Goal: Task Accomplishment & Management: Manage account settings

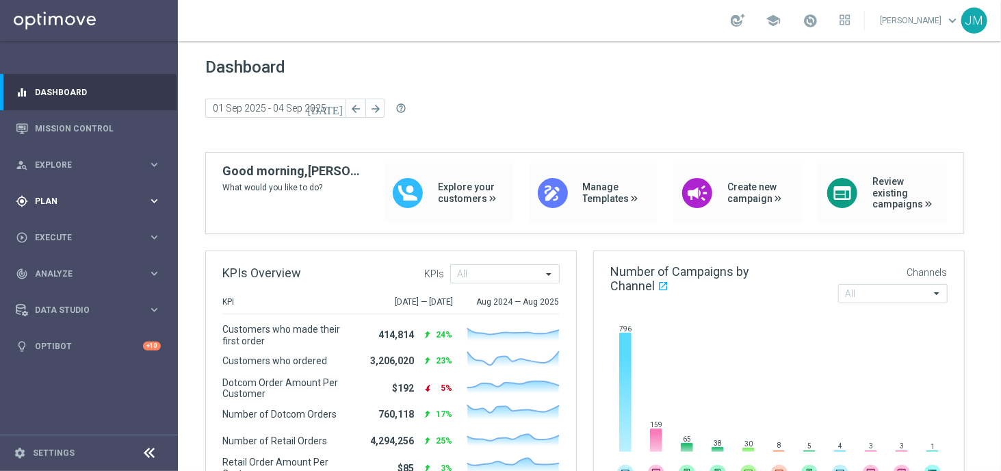
click at [146, 203] on span "Plan" at bounding box center [91, 201] width 113 height 8
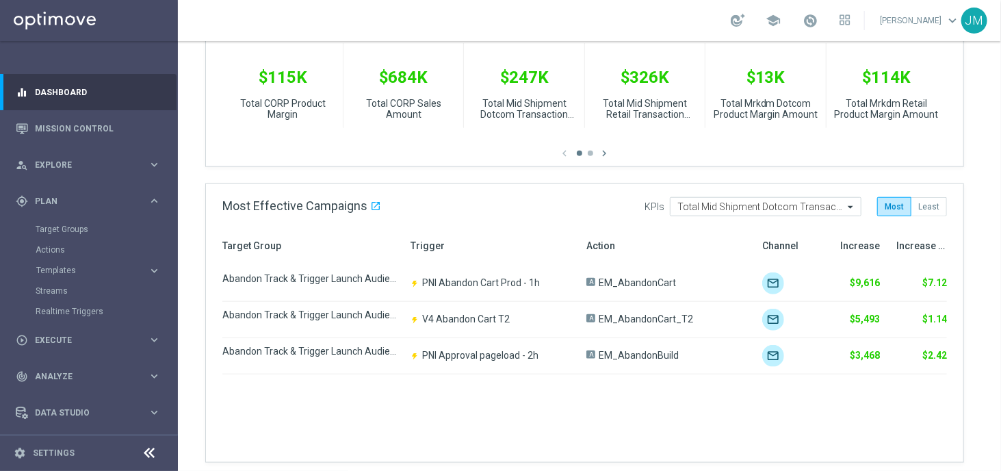
scroll to position [571, 0]
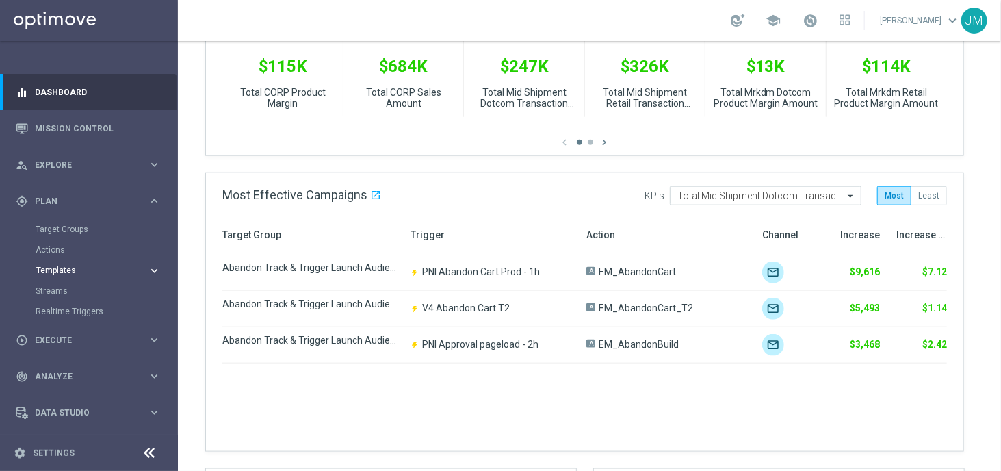
click at [148, 266] on icon "keyboard_arrow_right" at bounding box center [154, 270] width 13 height 13
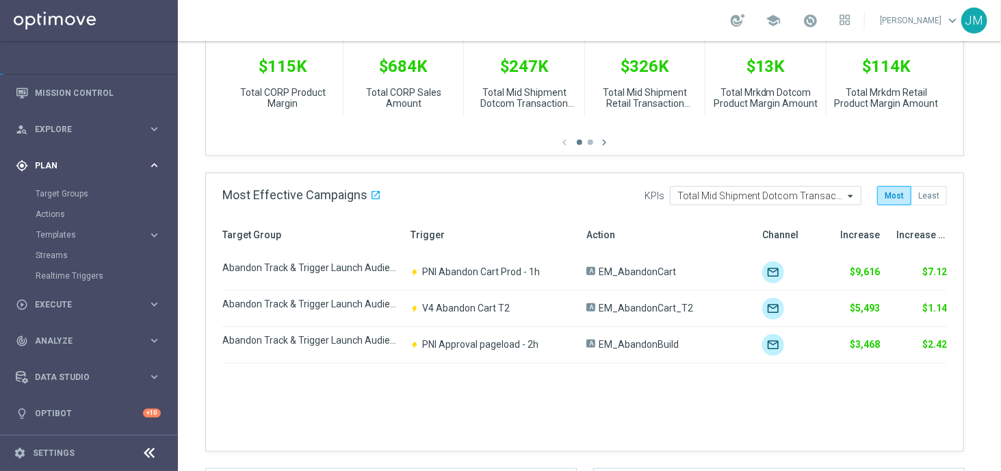
click at [152, 165] on icon "keyboard_arrow_right" at bounding box center [154, 165] width 13 height 13
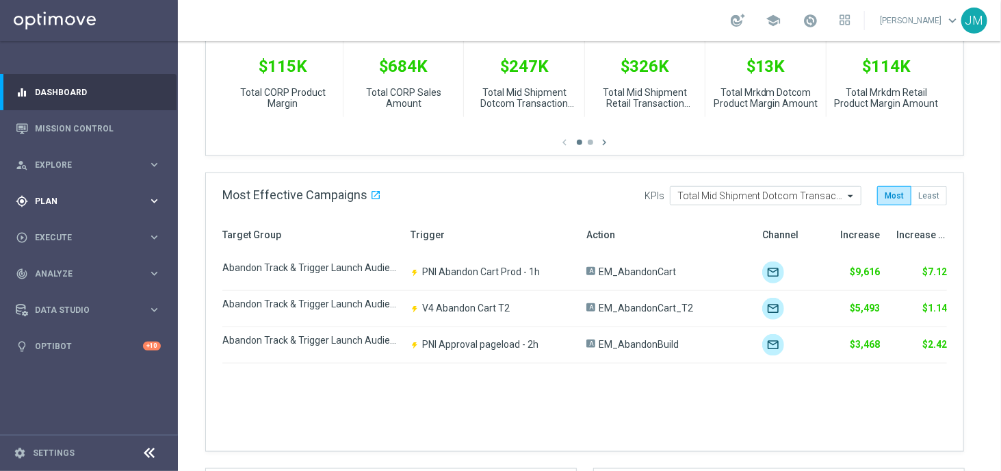
scroll to position [0, 0]
click at [152, 163] on icon "keyboard_arrow_right" at bounding box center [154, 164] width 13 height 13
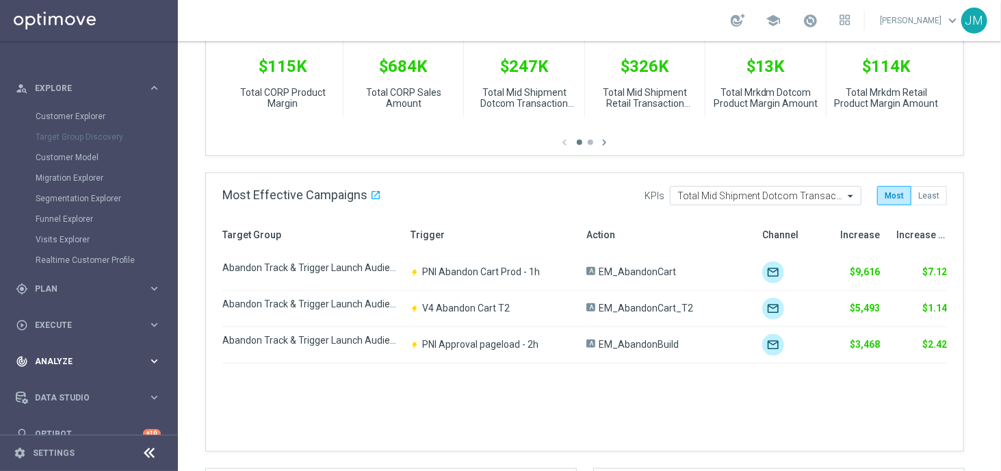
click at [143, 363] on span "Analyze" at bounding box center [91, 361] width 113 height 8
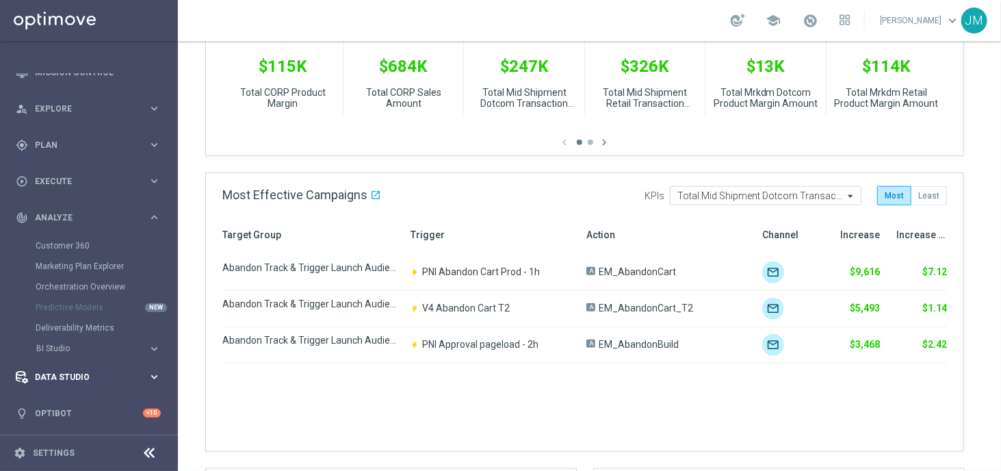
click at [130, 366] on div "Data Studio keyboard_arrow_right" at bounding box center [88, 377] width 177 height 36
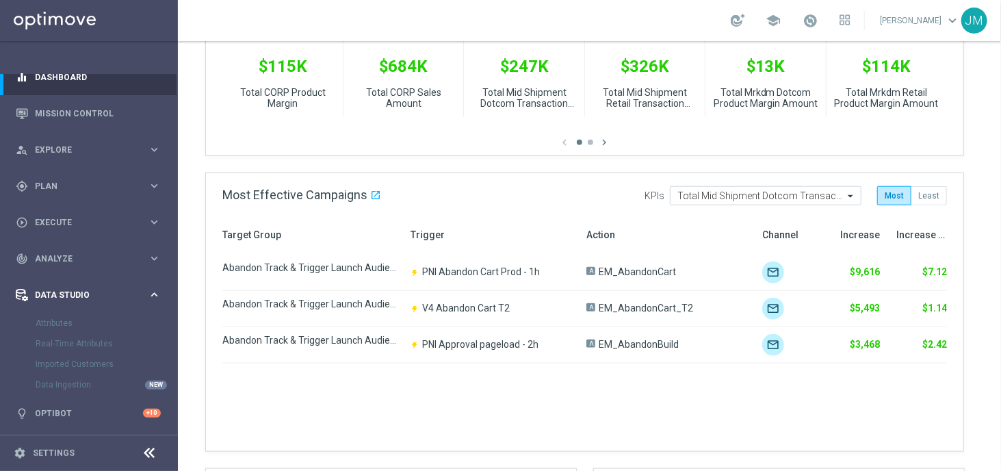
scroll to position [15, 0]
click at [151, 217] on icon "keyboard_arrow_right" at bounding box center [154, 222] width 13 height 13
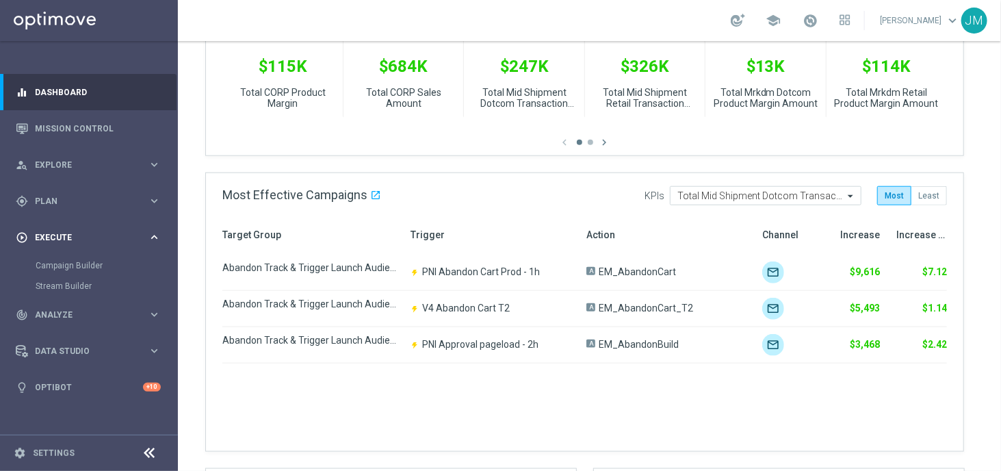
scroll to position [0, 0]
click at [91, 264] on link "Campaign Builder" at bounding box center [89, 265] width 107 height 11
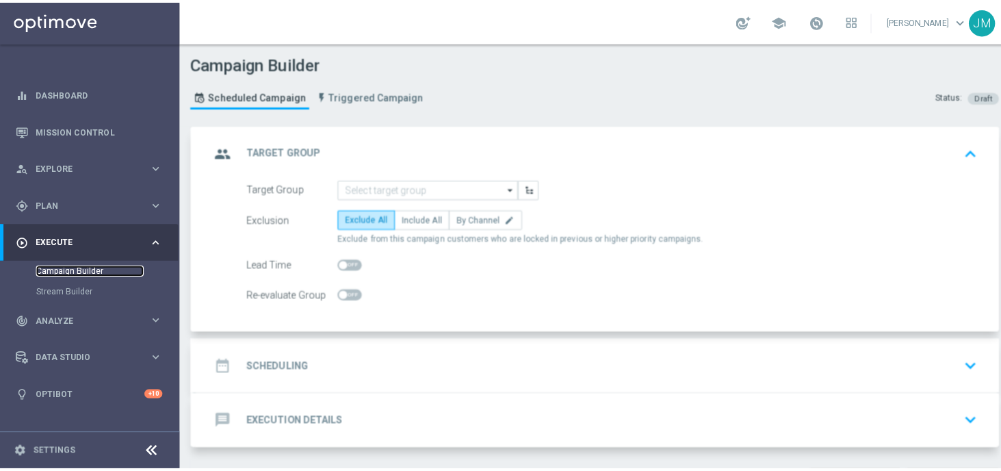
scroll to position [39, 0]
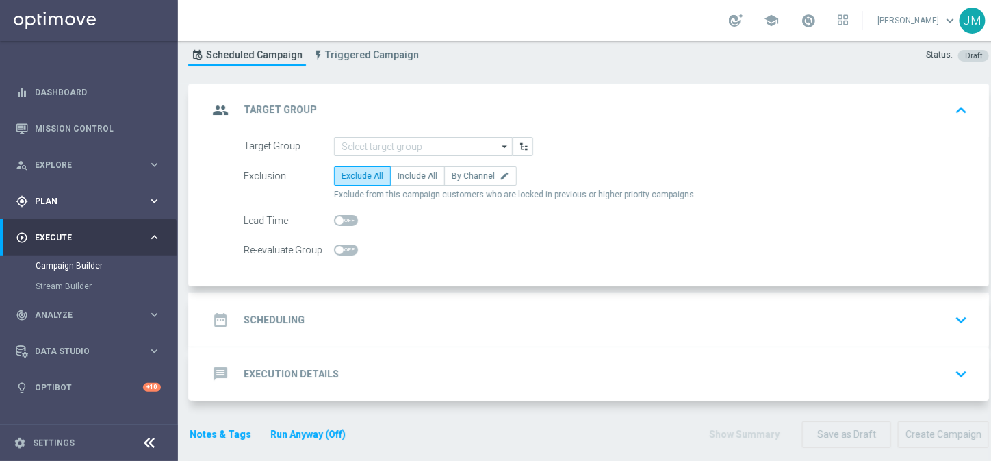
click at [148, 198] on icon "keyboard_arrow_right" at bounding box center [154, 200] width 13 height 13
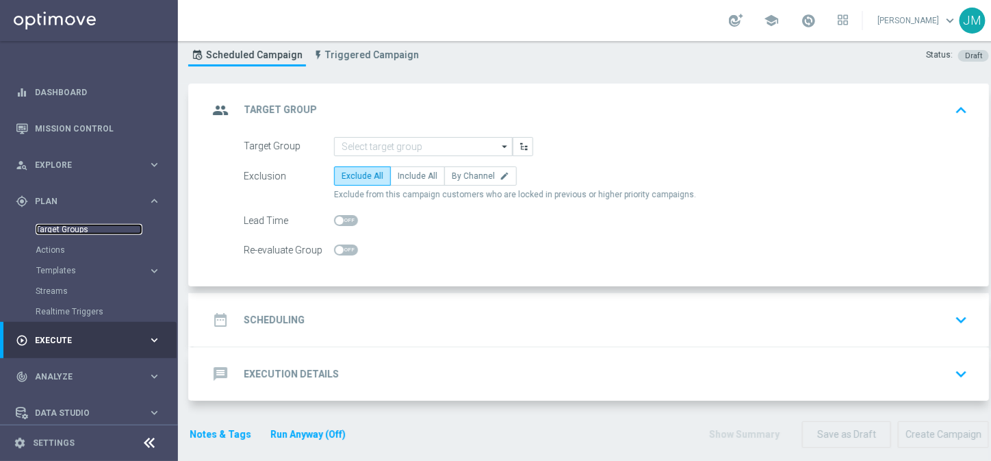
click at [75, 231] on link "Target Groups" at bounding box center [89, 229] width 107 height 11
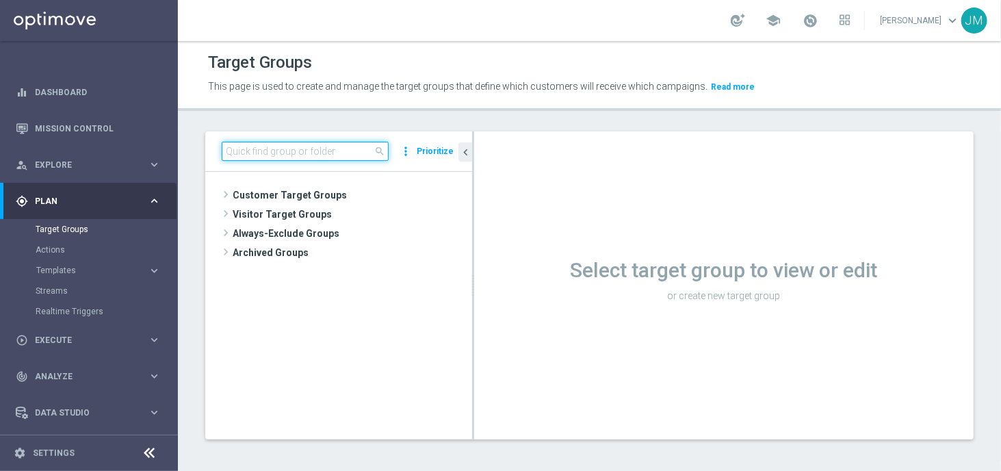
click at [299, 144] on input at bounding box center [305, 151] width 167 height 19
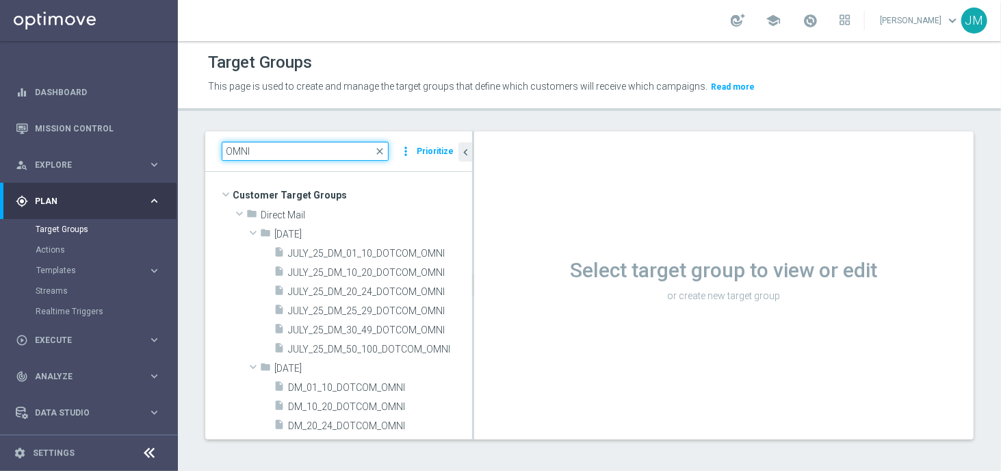
drag, startPoint x: 283, startPoint y: 153, endPoint x: 192, endPoint y: 155, distance: 91.1
click at [192, 155] on div "OMNI close more_vert Prioritize Customer Target Groups library_add create_new_f…" at bounding box center [589, 295] width 823 height 329
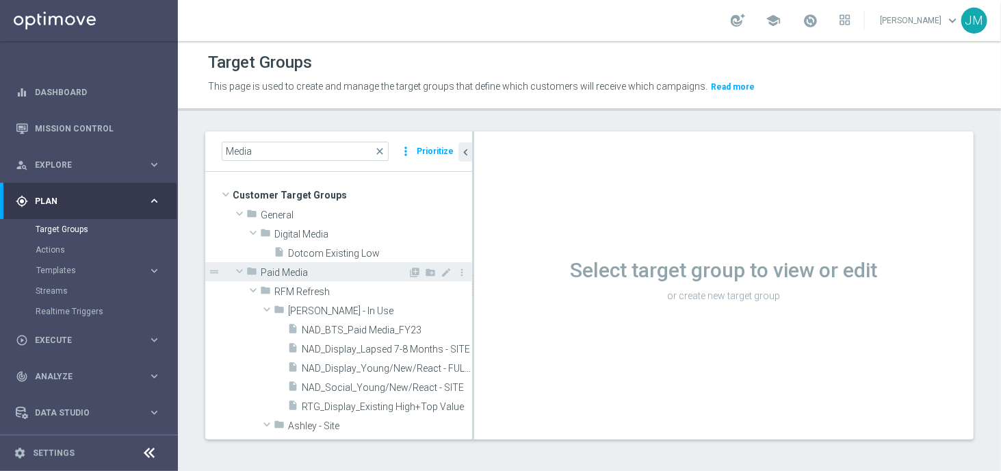
click at [300, 270] on span "Paid Media" at bounding box center [334, 273] width 147 height 12
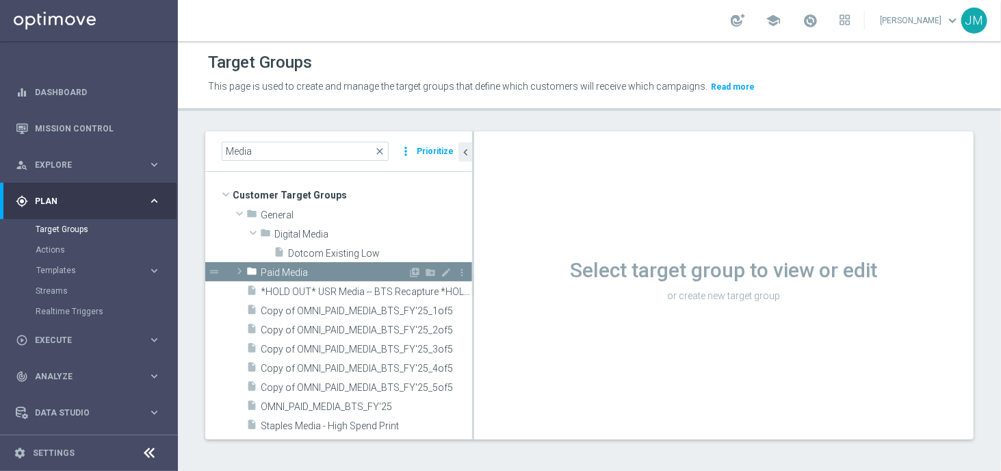
click at [300, 270] on span "Paid Media" at bounding box center [334, 273] width 147 height 12
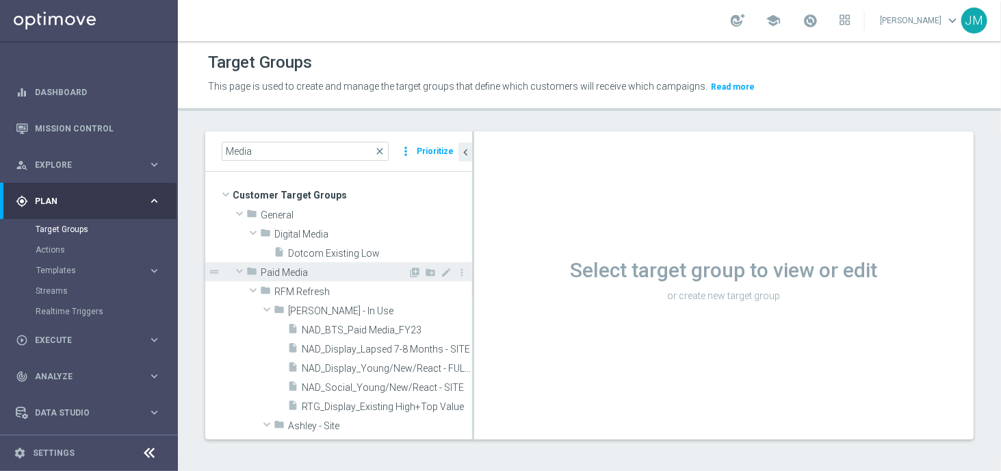
click at [238, 270] on span at bounding box center [239, 271] width 16 height 14
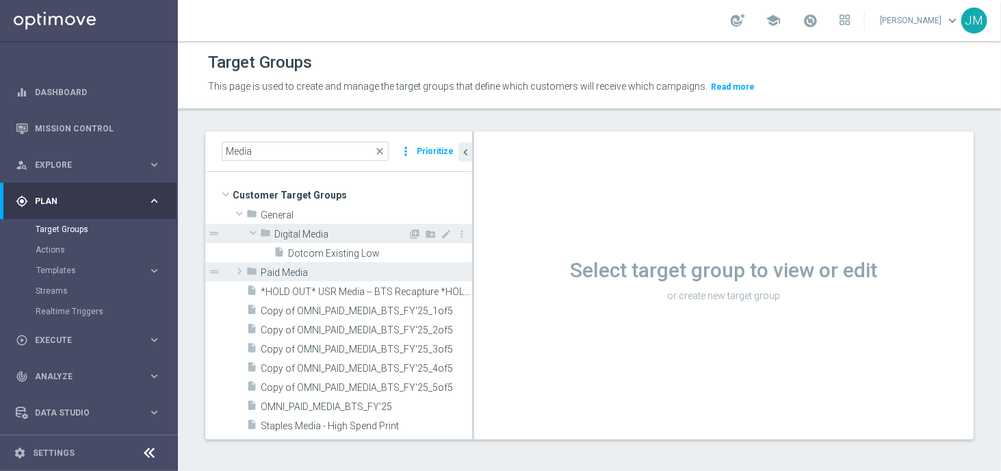
click at [255, 229] on span at bounding box center [253, 233] width 16 height 14
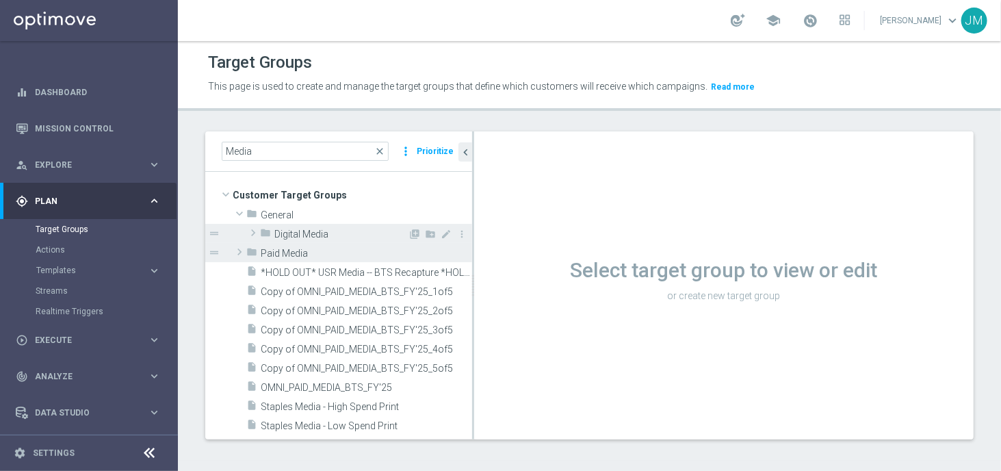
click at [253, 229] on span at bounding box center [253, 233] width 14 height 16
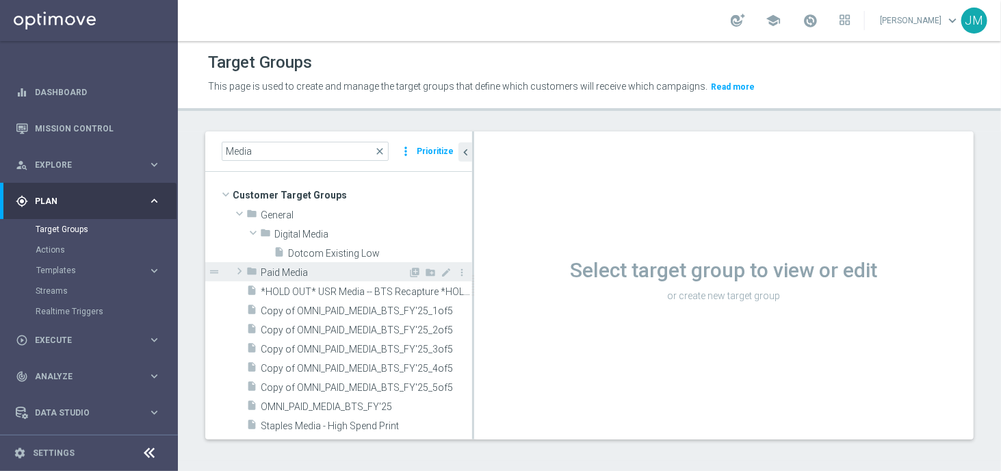
click at [241, 269] on span at bounding box center [240, 271] width 14 height 16
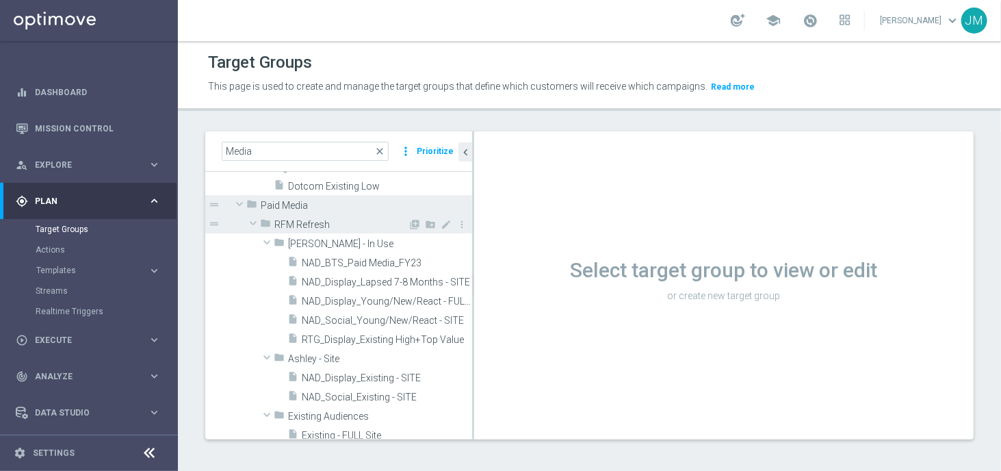
scroll to position [68, 0]
click at [256, 222] on span at bounding box center [253, 222] width 16 height 14
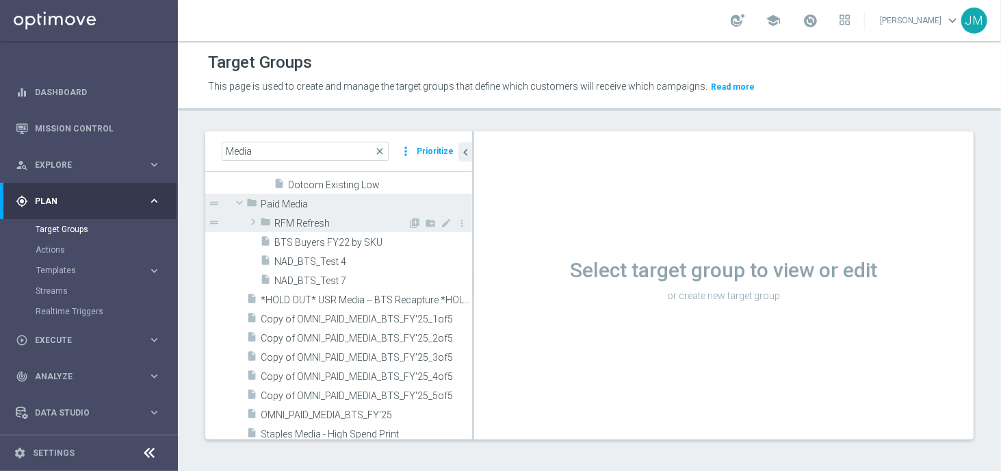
click at [256, 222] on span at bounding box center [253, 222] width 14 height 16
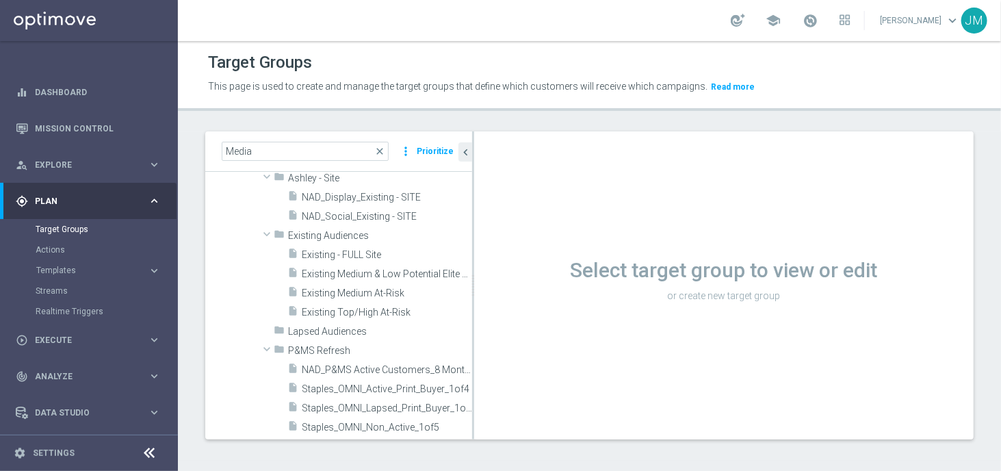
scroll to position [321, 0]
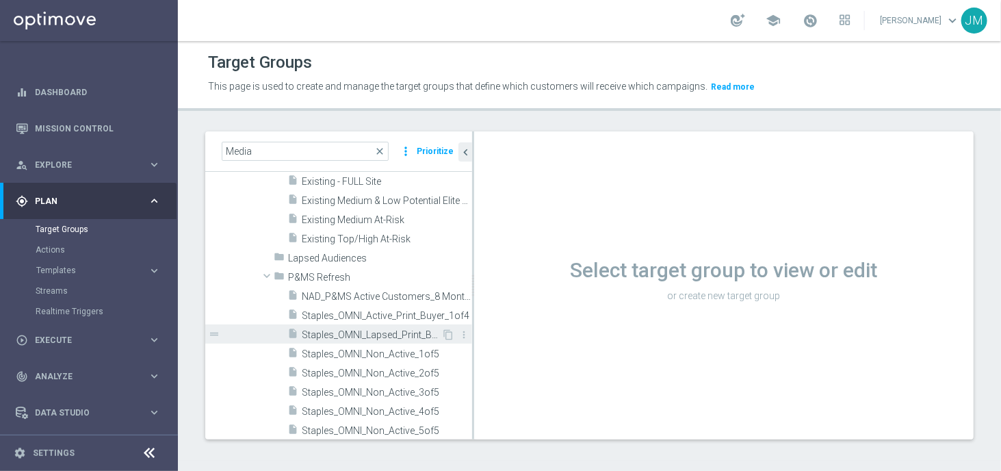
click at [364, 331] on span "Staples_OMNI_Lapsed_Print_Buyer_1of4" at bounding box center [372, 335] width 140 height 12
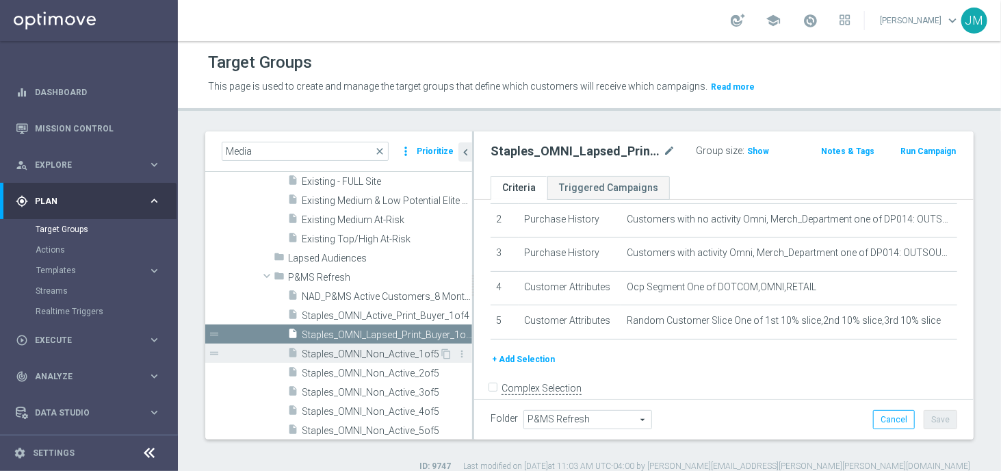
scroll to position [329, 0]
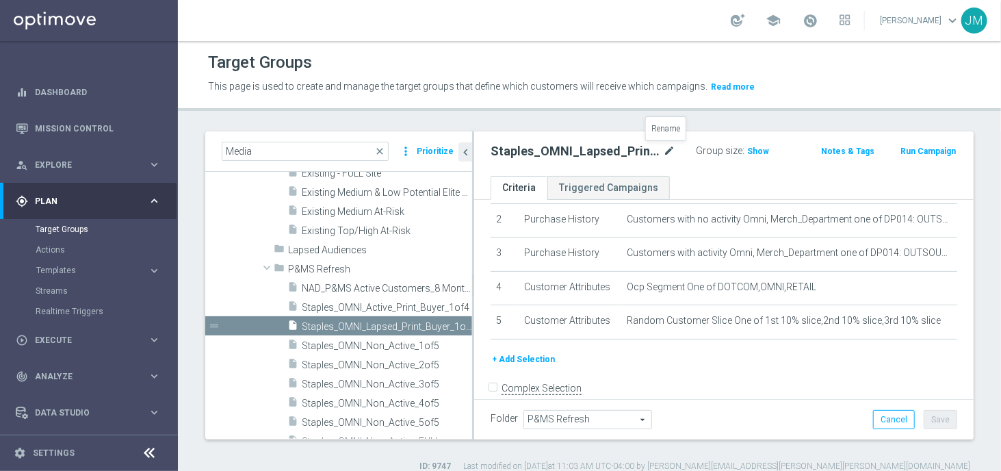
click at [664, 150] on icon "mode_edit" at bounding box center [669, 151] width 12 height 16
click at [702, 167] on div "Staples_OMNI_Lapsed_Print_Buyer_1of4 Group size : Show Notes & Tags Run Campaign" at bounding box center [724, 153] width 500 height 44
drag, startPoint x: 355, startPoint y: 148, endPoint x: 202, endPoint y: 147, distance: 152.6
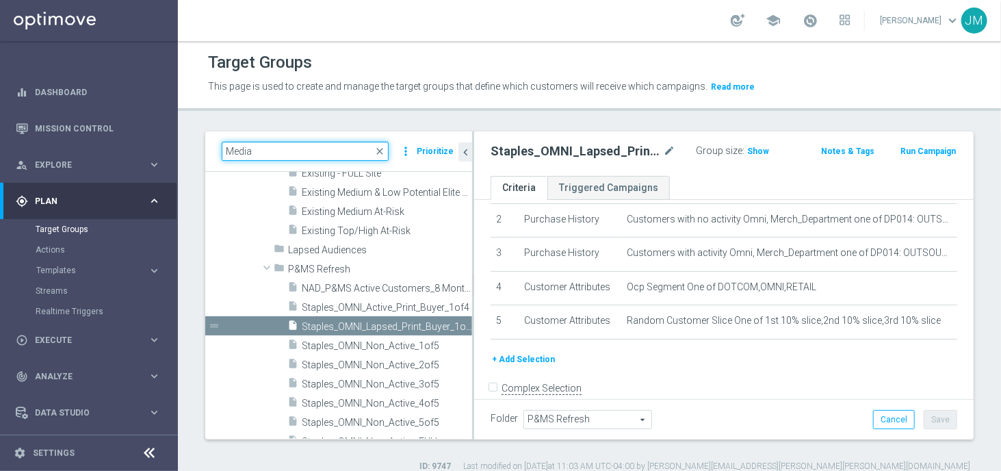
click at [202, 147] on div "Media close more_vert Prioritize Customer Target Groups library_add create_new_…" at bounding box center [589, 301] width 823 height 341
paste input "Staples_OMNI_Lapsed_Print_Buyer_1of4"
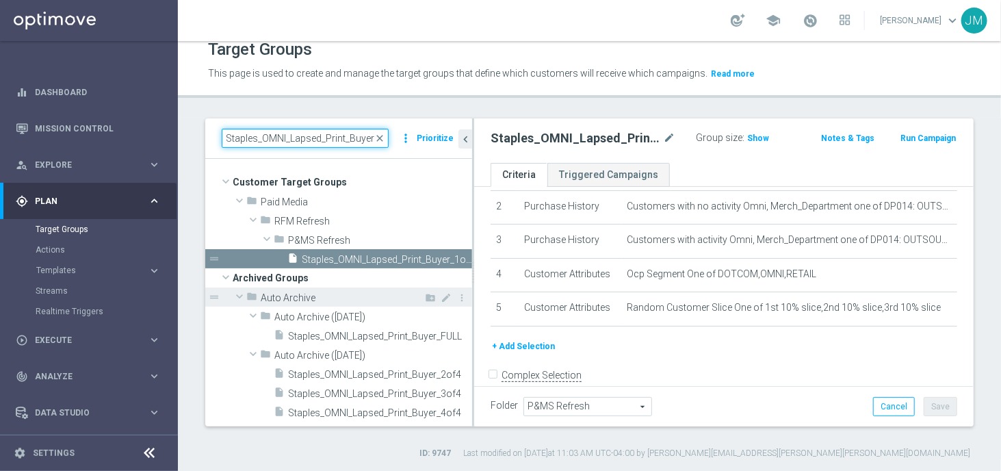
scroll to position [14, 0]
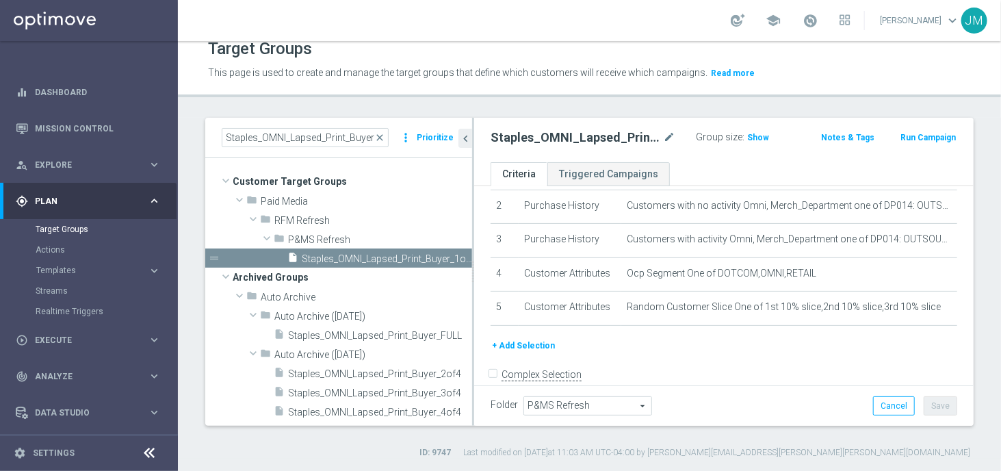
click at [500, 446] on div "ID: 9747 Last modified on [DATE] 11:03 AM UTC-04:00 by [PERSON_NAME][EMAIL_ADDR…" at bounding box center [587, 452] width 765 height 12
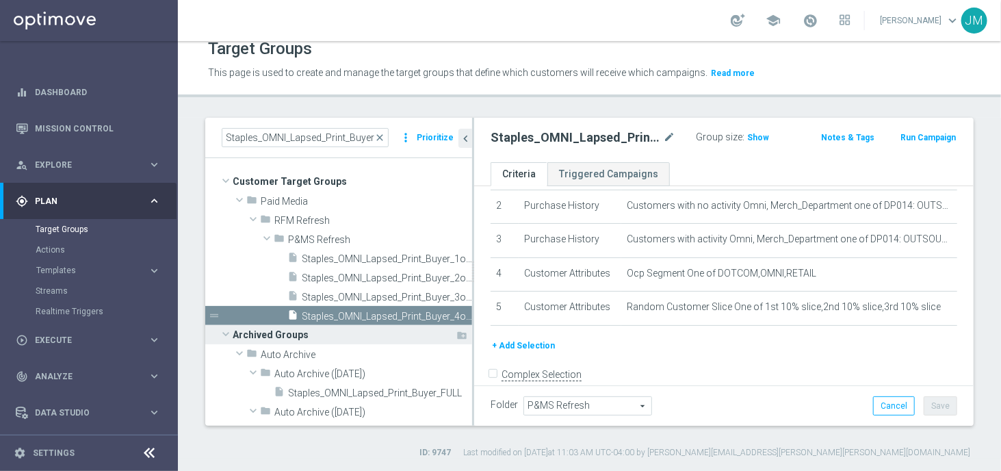
scroll to position [0, 0]
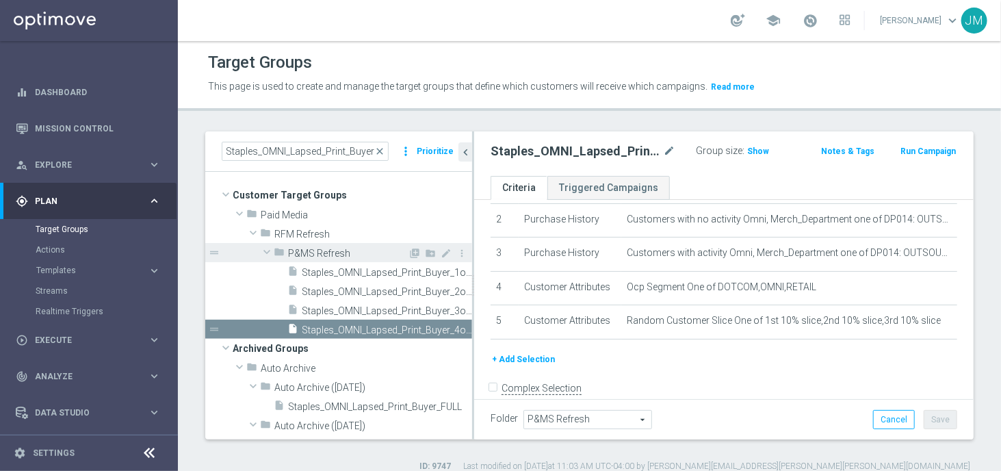
click at [270, 251] on span at bounding box center [267, 252] width 16 height 14
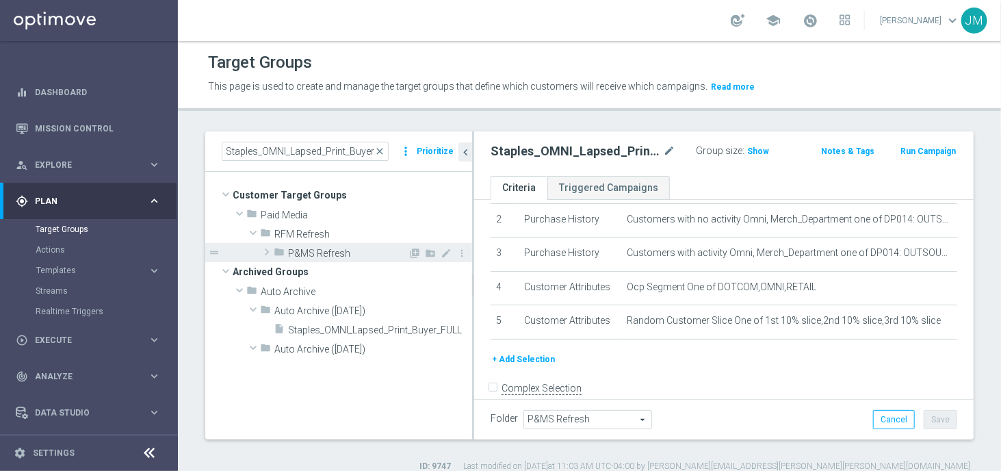
click at [270, 251] on span at bounding box center [267, 252] width 14 height 16
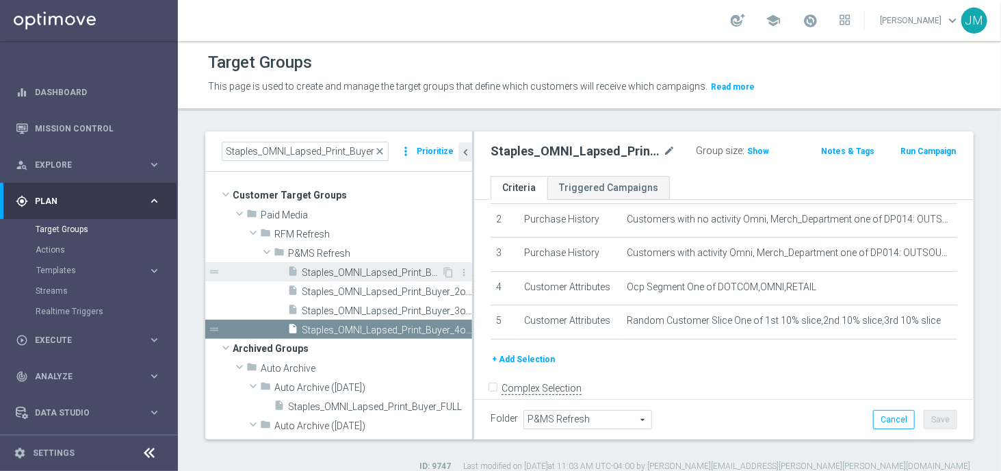
scroll to position [14, 0]
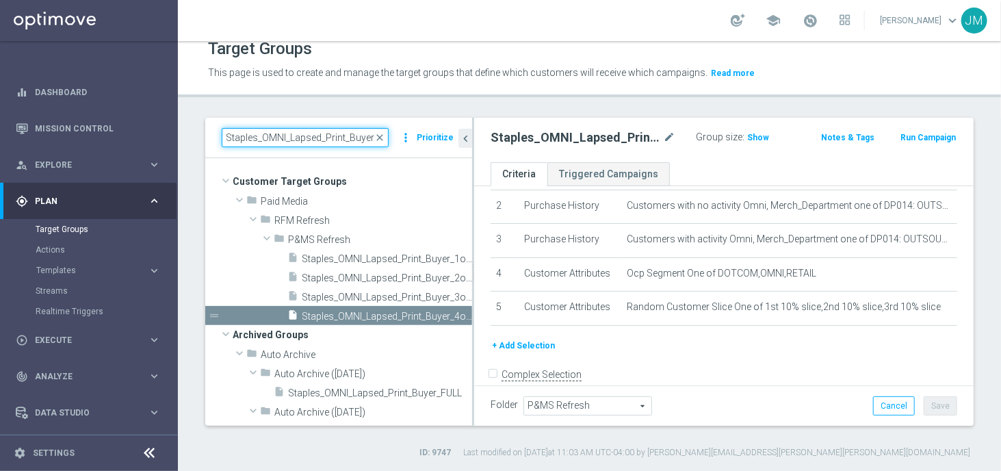
drag, startPoint x: 285, startPoint y: 136, endPoint x: 397, endPoint y: 138, distance: 111.6
click at [397, 138] on div "Staples_OMNI_Lapsed_Print_Buyer close more_vert Prioritize" at bounding box center [339, 137] width 234 height 19
type input "Staples_OMNI"
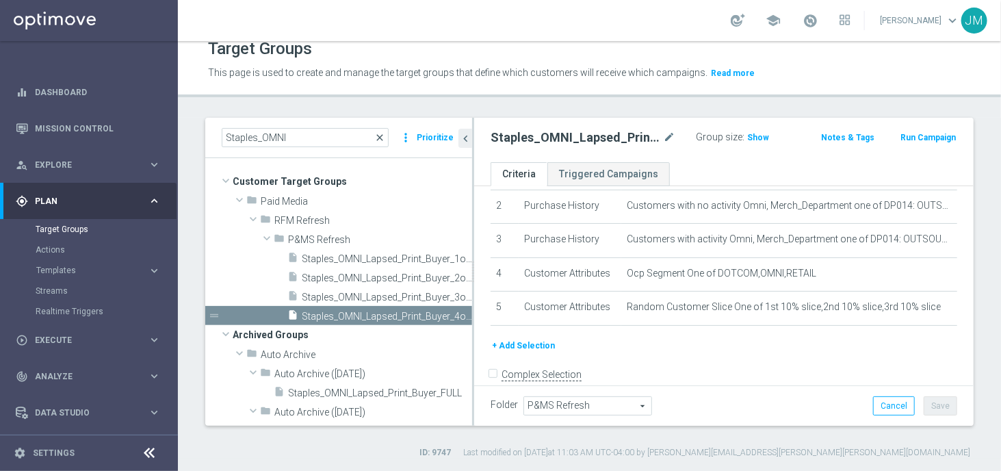
click at [385, 138] on span "close" at bounding box center [379, 137] width 11 height 11
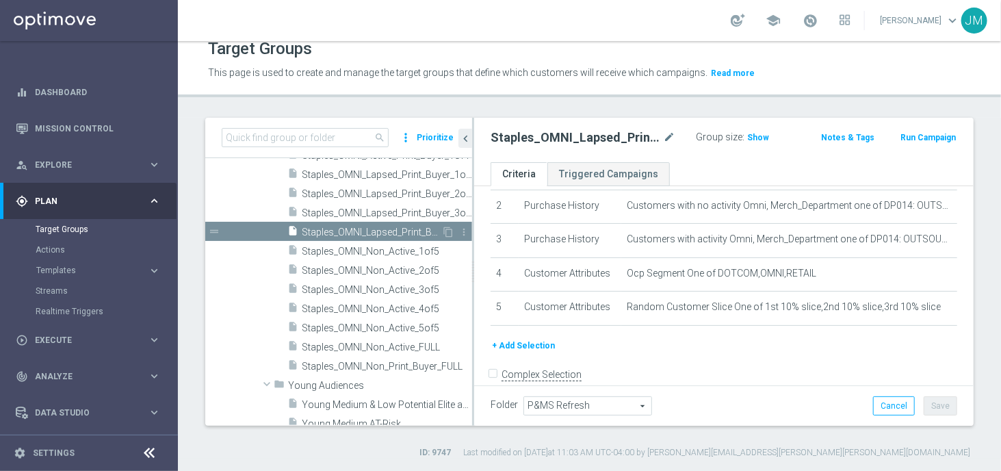
scroll to position [21745, 0]
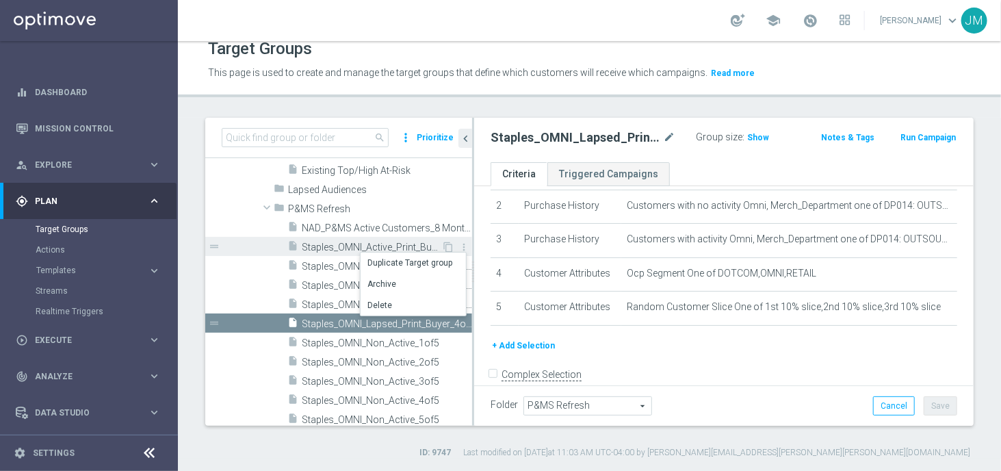
click at [324, 248] on span "Staples_OMNI_Active_Print_Buyer_1of4" at bounding box center [372, 248] width 140 height 12
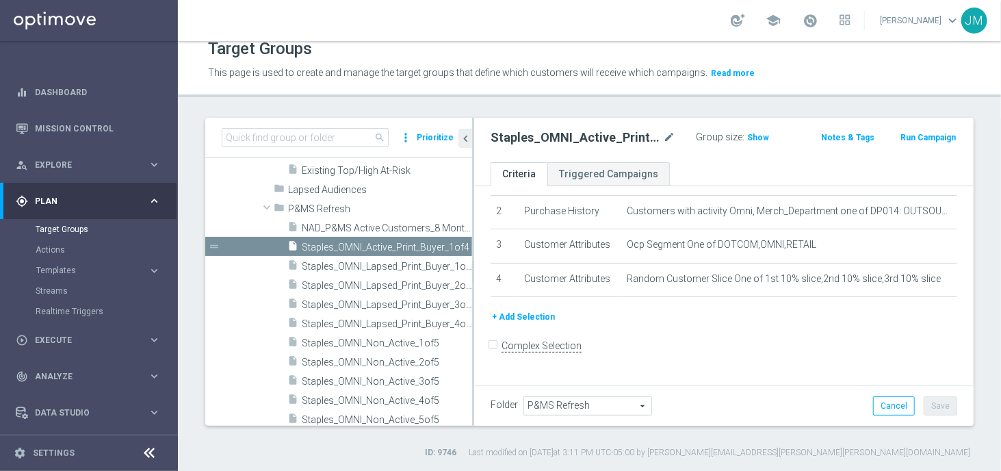
scroll to position [59, 0]
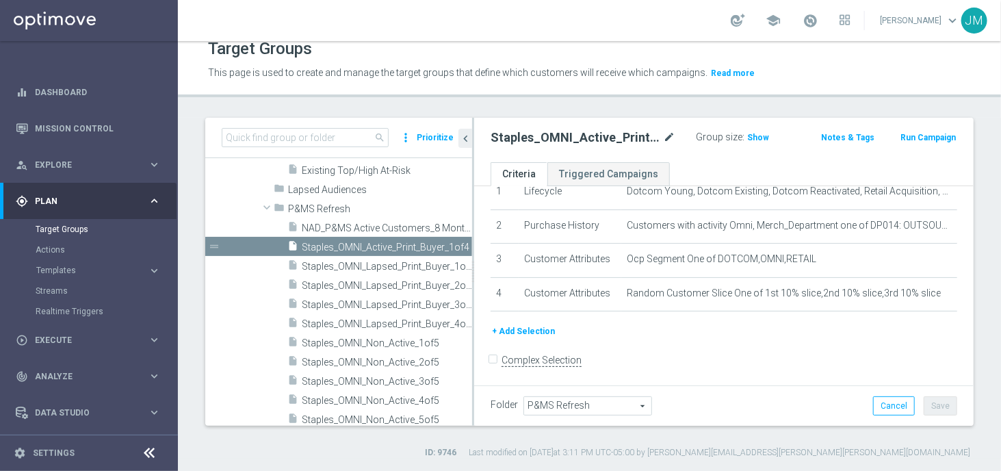
click at [664, 139] on icon "mode_edit" at bounding box center [669, 137] width 12 height 16
click at [666, 148] on div "Staples_OMNI_Active_Print_Buyer_1of4 Group size : Show Notes & Tags Run Campaign" at bounding box center [724, 140] width 500 height 44
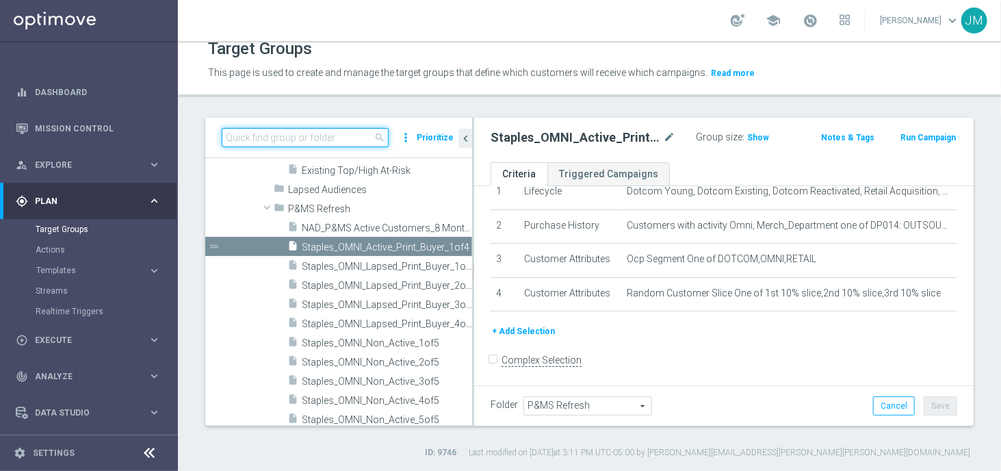
click at [298, 141] on input at bounding box center [305, 137] width 167 height 19
paste input "Staples_OMNI_Active_Print_Buyer_1of4"
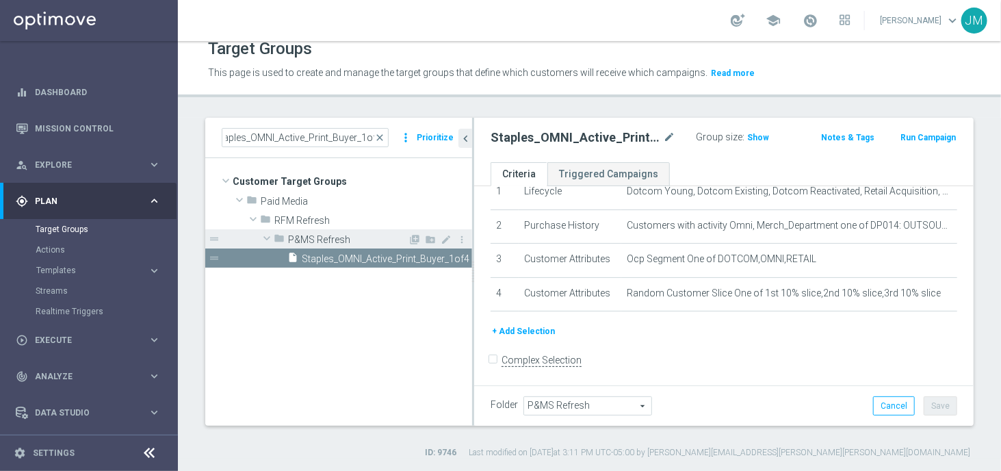
click at [270, 238] on span at bounding box center [267, 238] width 16 height 14
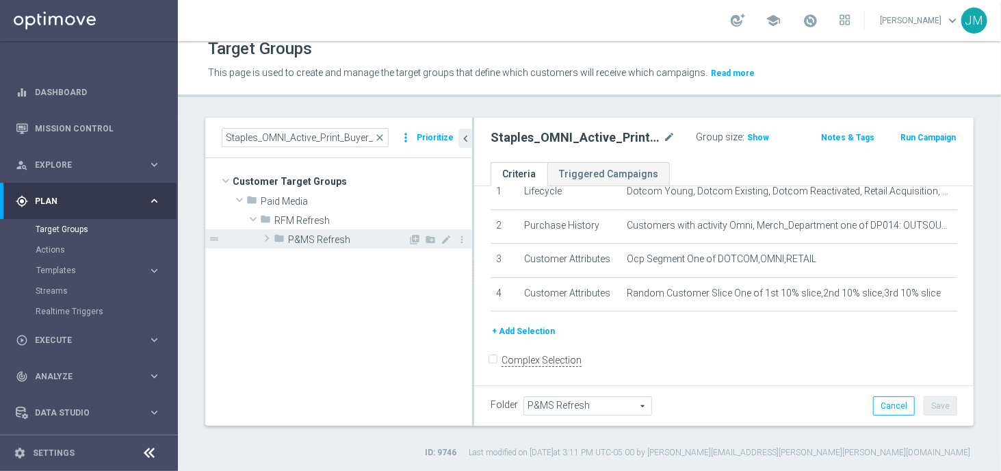
click at [270, 238] on span at bounding box center [267, 238] width 14 height 16
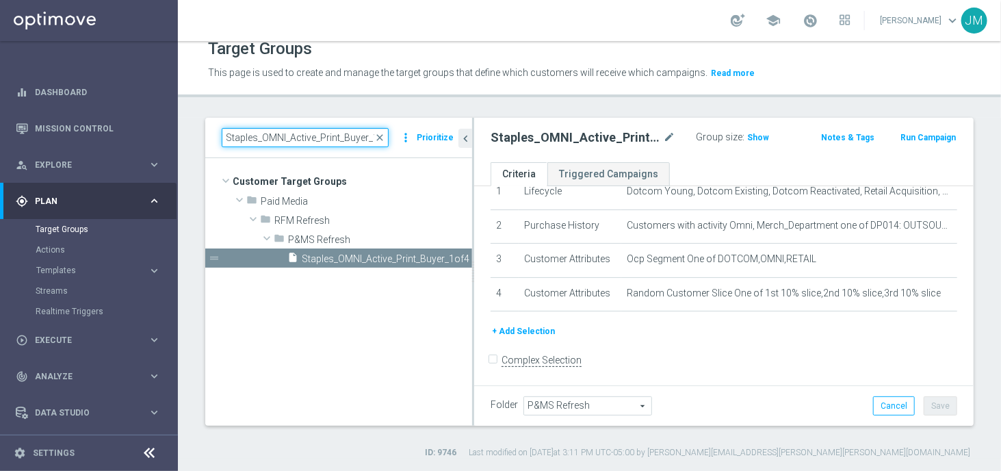
click at [346, 135] on input "Staples_OMNI_Active_Print_Buyer_1of4" at bounding box center [305, 137] width 167 height 19
drag, startPoint x: 364, startPoint y: 136, endPoint x: 448, endPoint y: 138, distance: 83.5
click at [448, 138] on div "Staples_OMNI_Active_Print_Buyer_1of4 close more_vert Prioritize" at bounding box center [339, 137] width 234 height 19
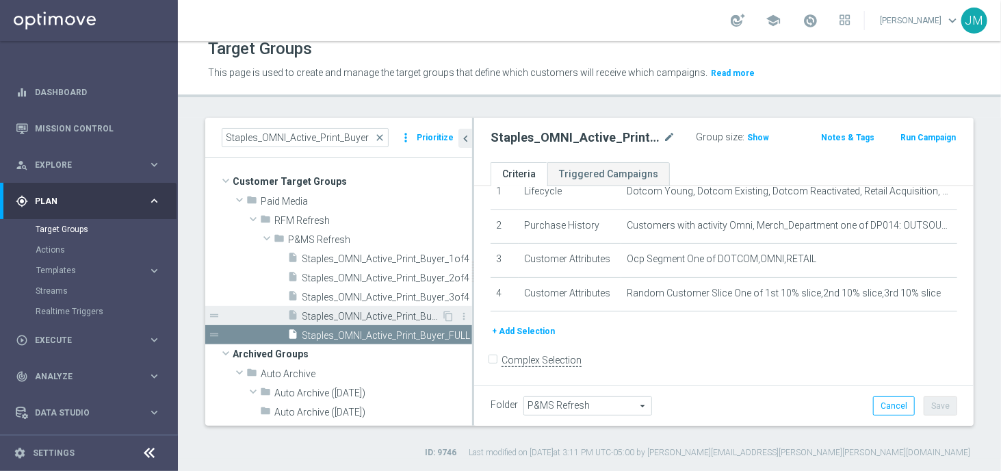
scroll to position [0, 0]
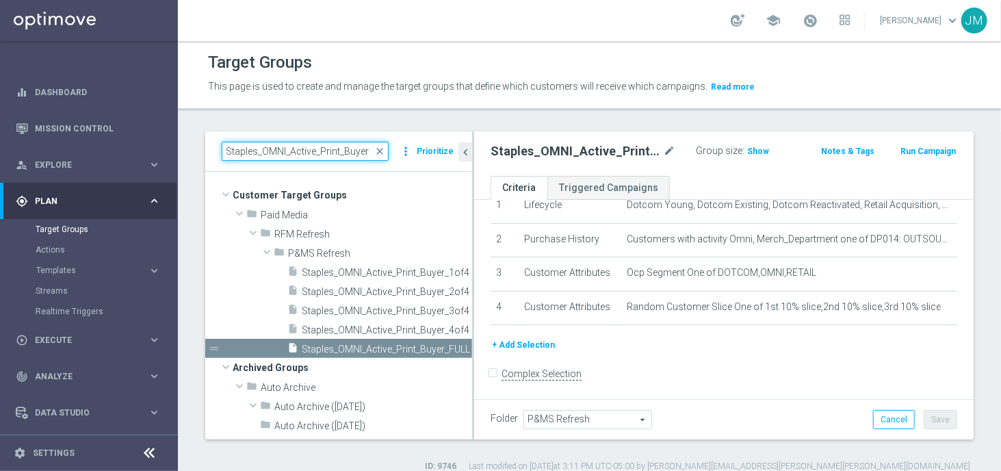
click at [315, 150] on input "Staples_OMNI_Active_Print_Buyer" at bounding box center [305, 151] width 167 height 19
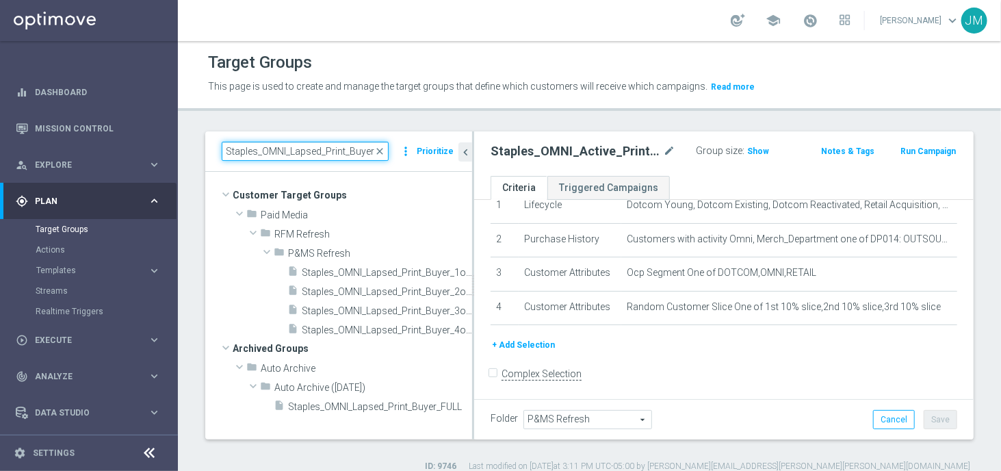
type input "Staples_OMNI_Lapsed_Print_Buyer"
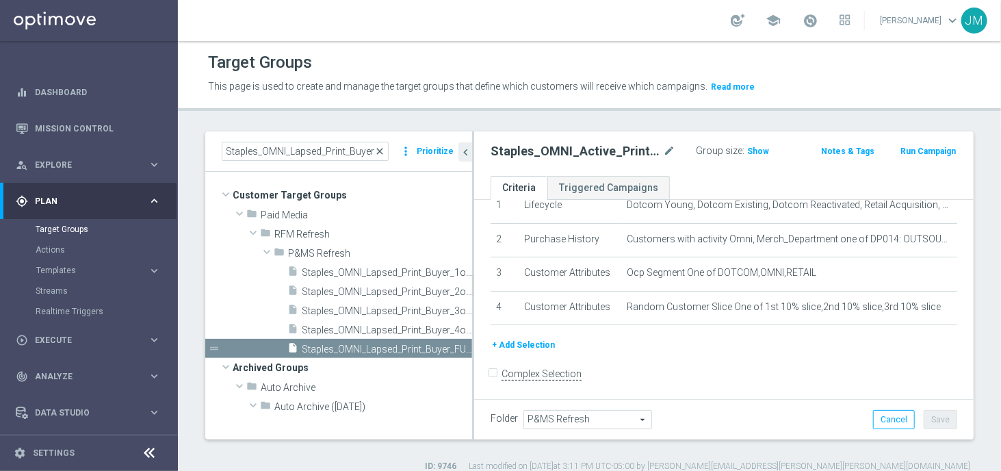
click at [381, 149] on span "close" at bounding box center [379, 151] width 11 height 11
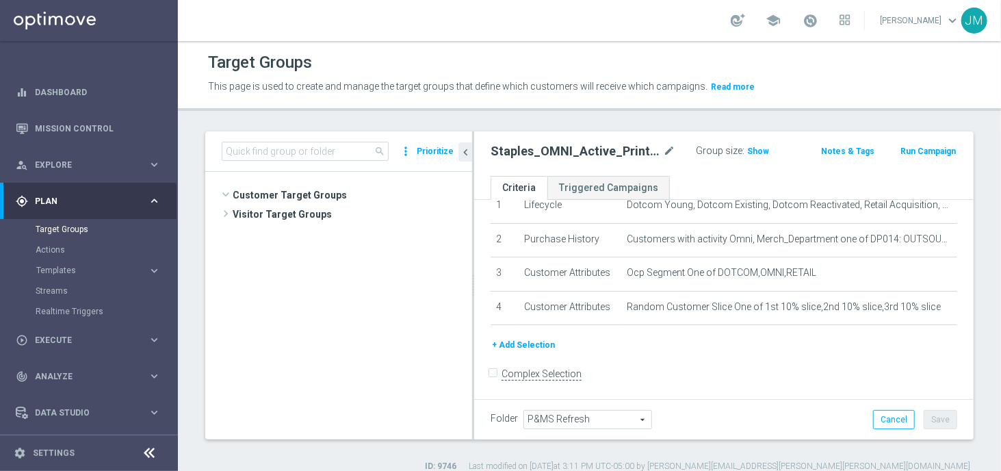
scroll to position [21808, 0]
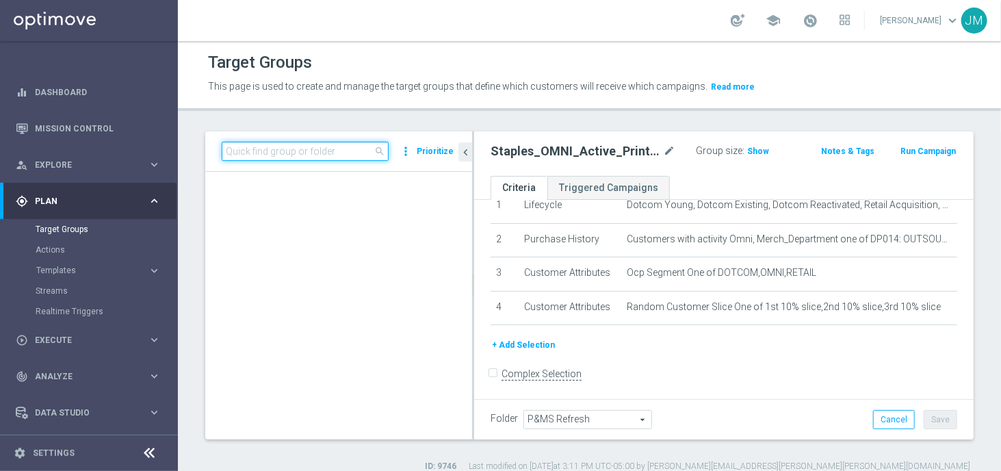
click at [340, 150] on input at bounding box center [305, 151] width 167 height 19
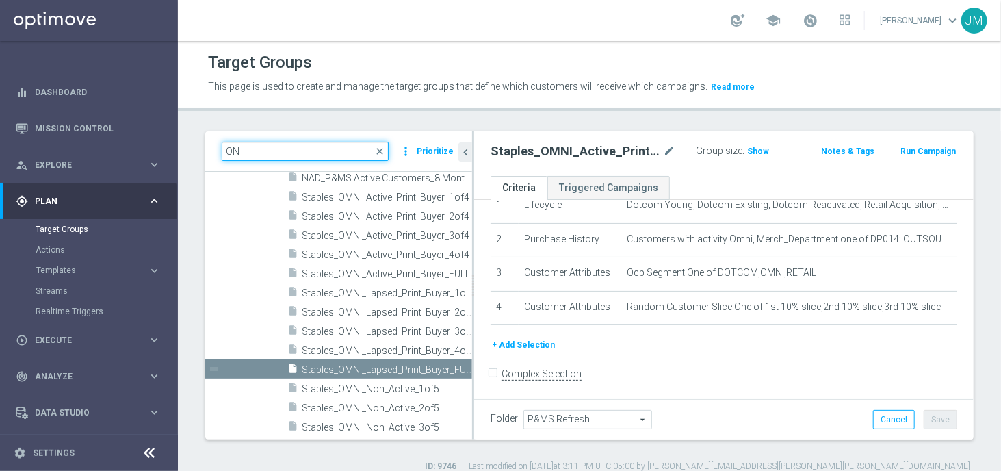
type input "O"
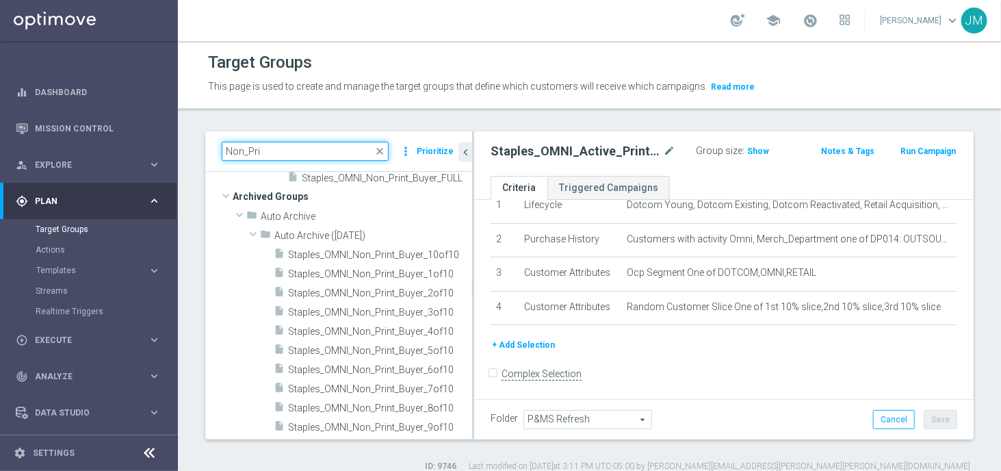
scroll to position [94, 0]
type input "Non_Print"
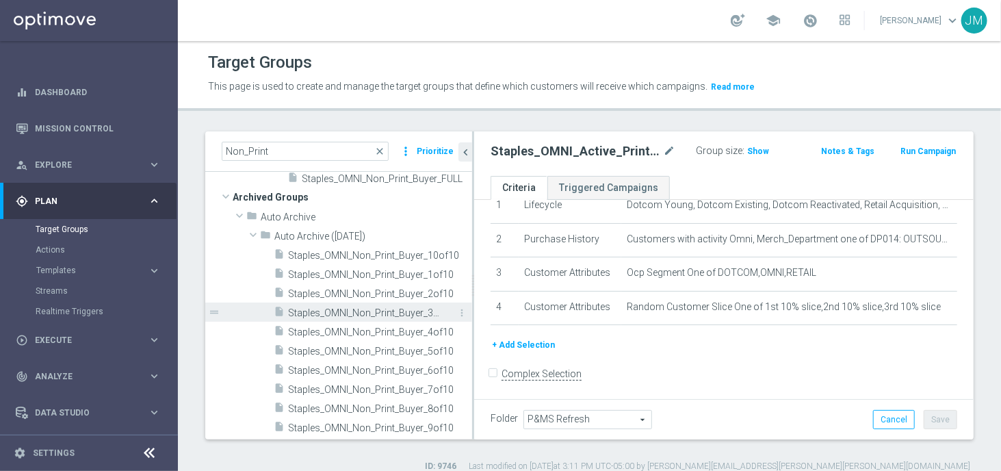
drag, startPoint x: 209, startPoint y: 250, endPoint x: 313, endPoint y: 318, distance: 125.1
click at [313, 318] on div "insert_drive_file Staples_OMNI_Non_Print_Buyer_10of10 more_vert drag_handle" at bounding box center [338, 341] width 267 height 192
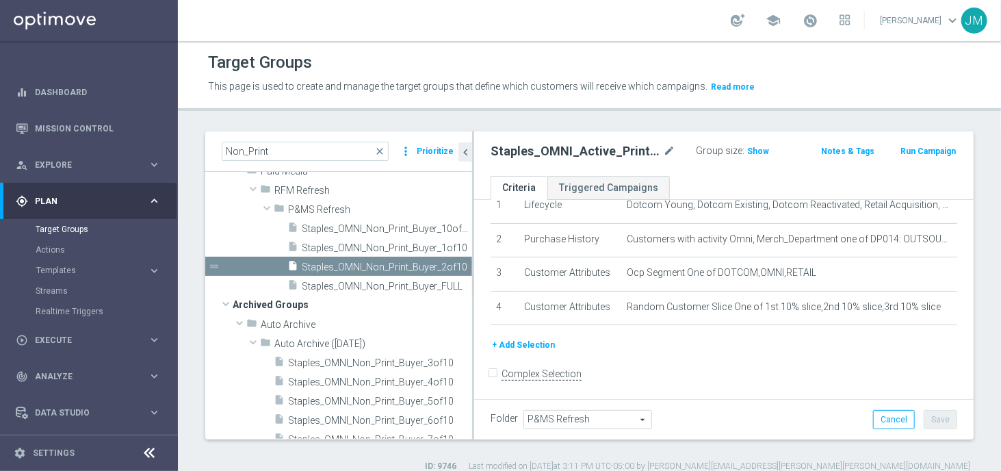
scroll to position [49, 0]
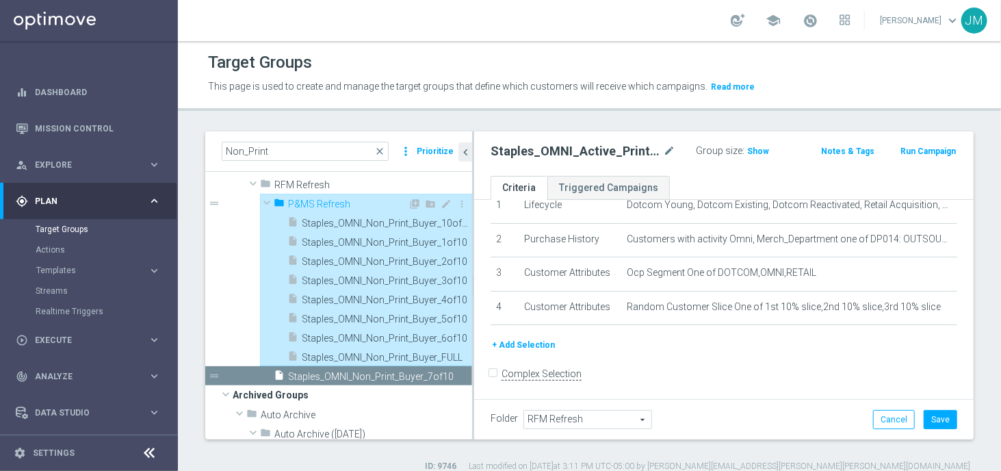
type input "P&MS Refresh"
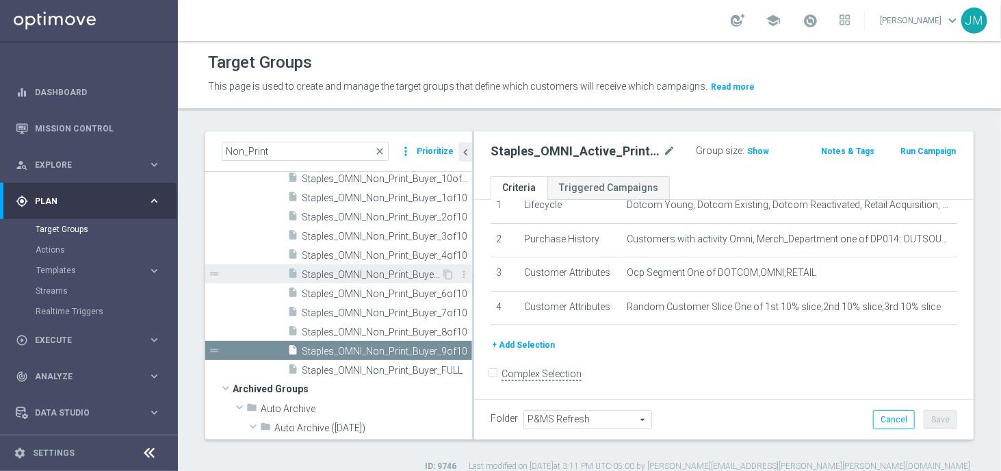
scroll to position [0, 0]
